Goal: Check status: Check status

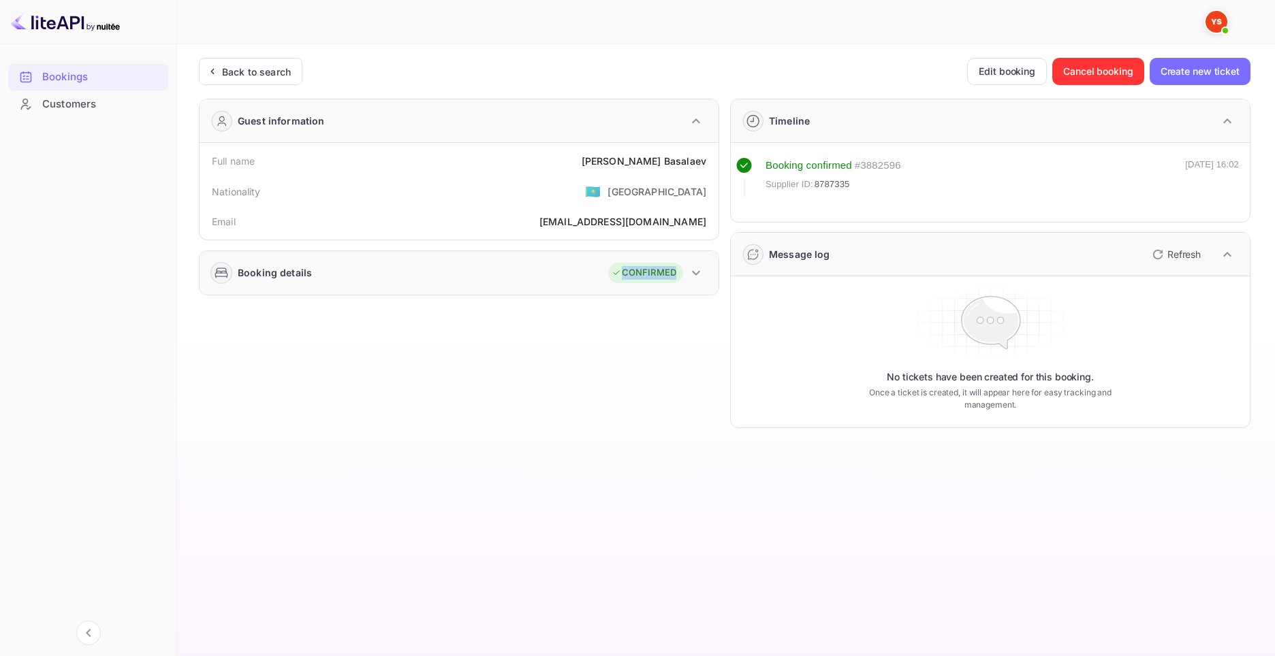
click at [96, 77] on div "Bookings" at bounding box center [101, 77] width 119 height 16
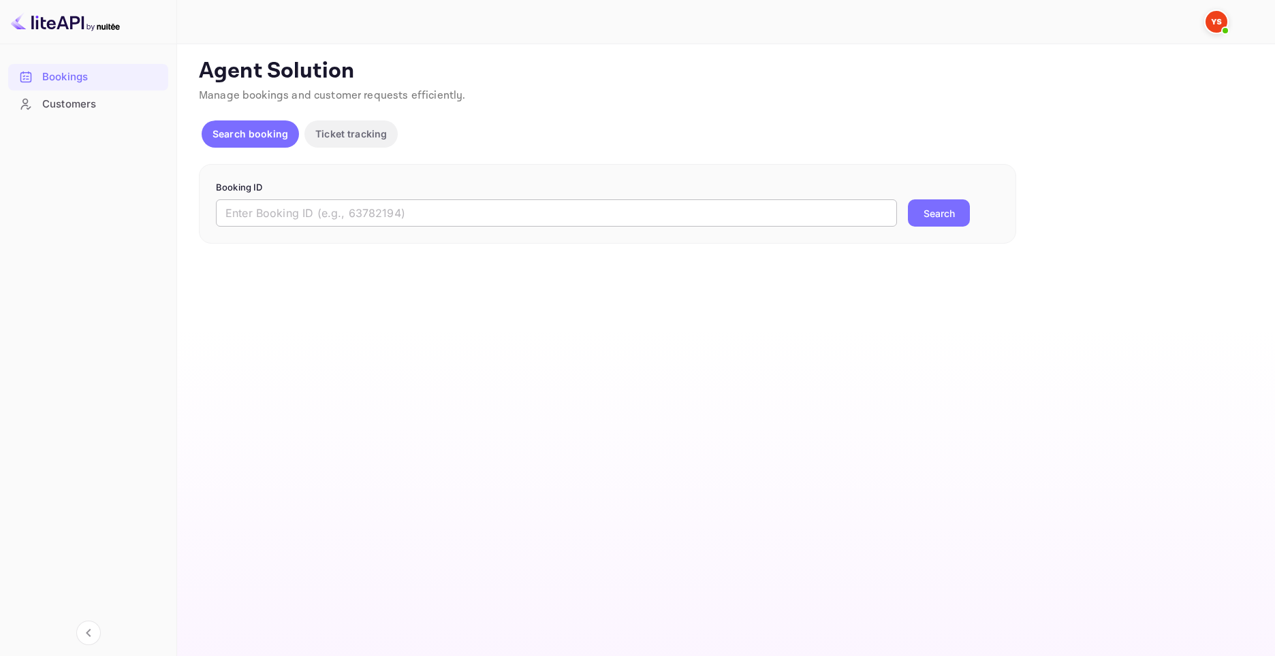
click at [450, 224] on input "text" at bounding box center [556, 213] width 681 height 27
paste input "9354658"
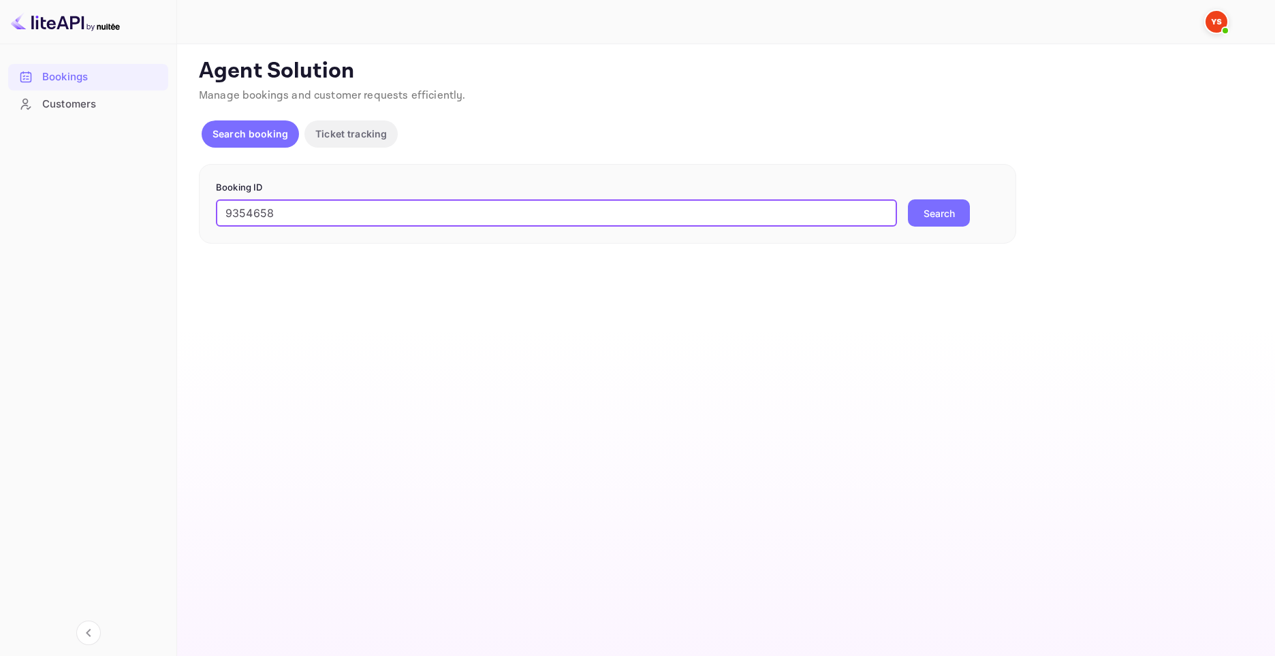
type input "9354658"
click at [928, 217] on button "Search" at bounding box center [939, 213] width 62 height 27
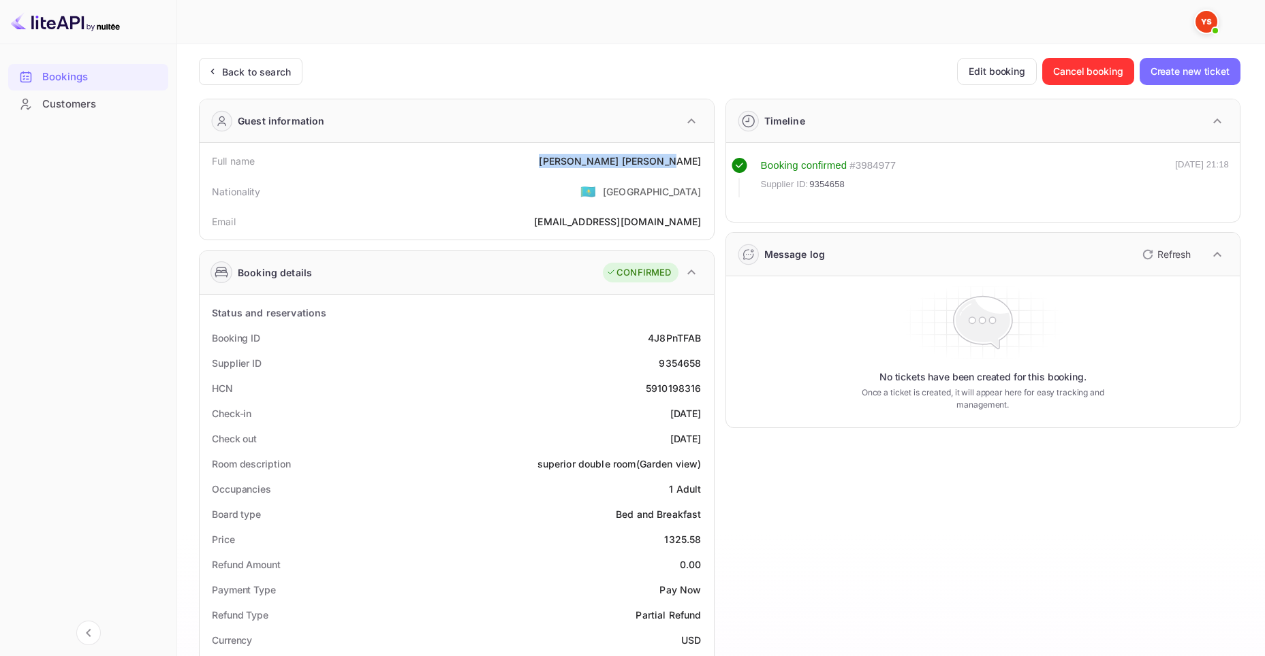
drag, startPoint x: 625, startPoint y: 161, endPoint x: 702, endPoint y: 167, distance: 77.2
click at [702, 167] on div "Full name [PERSON_NAME]" at bounding box center [456, 160] width 503 height 25
copy div "[PERSON_NAME]"
click at [672, 367] on div "9354658" at bounding box center [680, 363] width 42 height 14
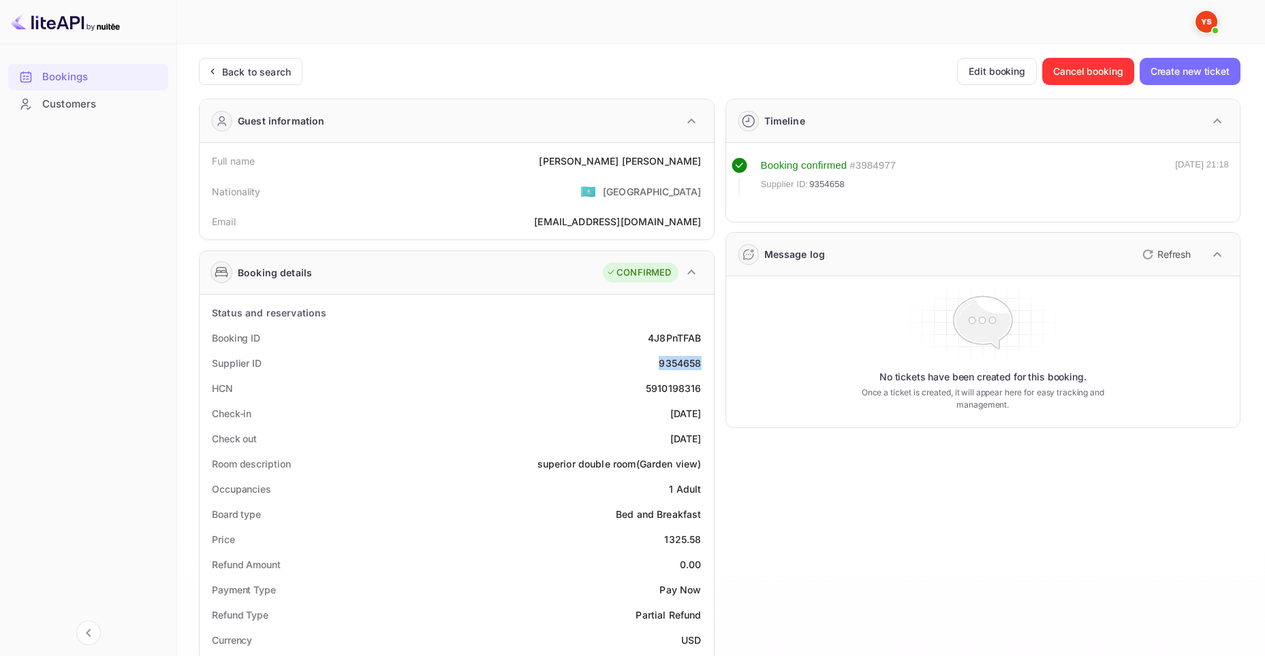
copy div "9354658"
drag, startPoint x: 654, startPoint y: 537, endPoint x: 699, endPoint y: 537, distance: 45.6
click at [699, 537] on div "Price 1325.58" at bounding box center [456, 539] width 503 height 25
copy div "1325.58"
